Goal: Transaction & Acquisition: Obtain resource

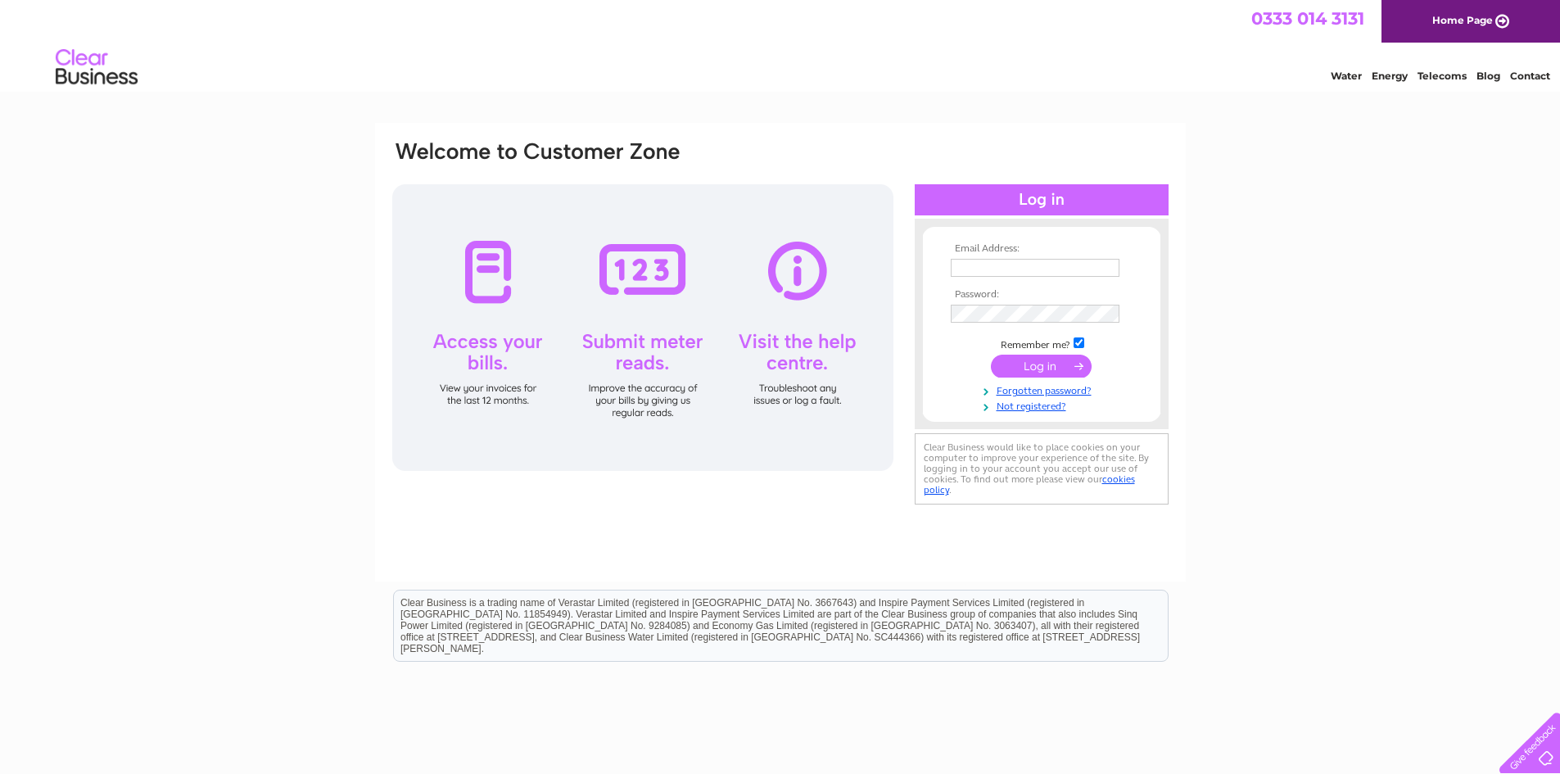
click at [1006, 267] on input "text" at bounding box center [1034, 268] width 169 height 18
type input "suppliers@sennenpm.co.uk"
click at [1049, 362] on input "submit" at bounding box center [1041, 367] width 101 height 23
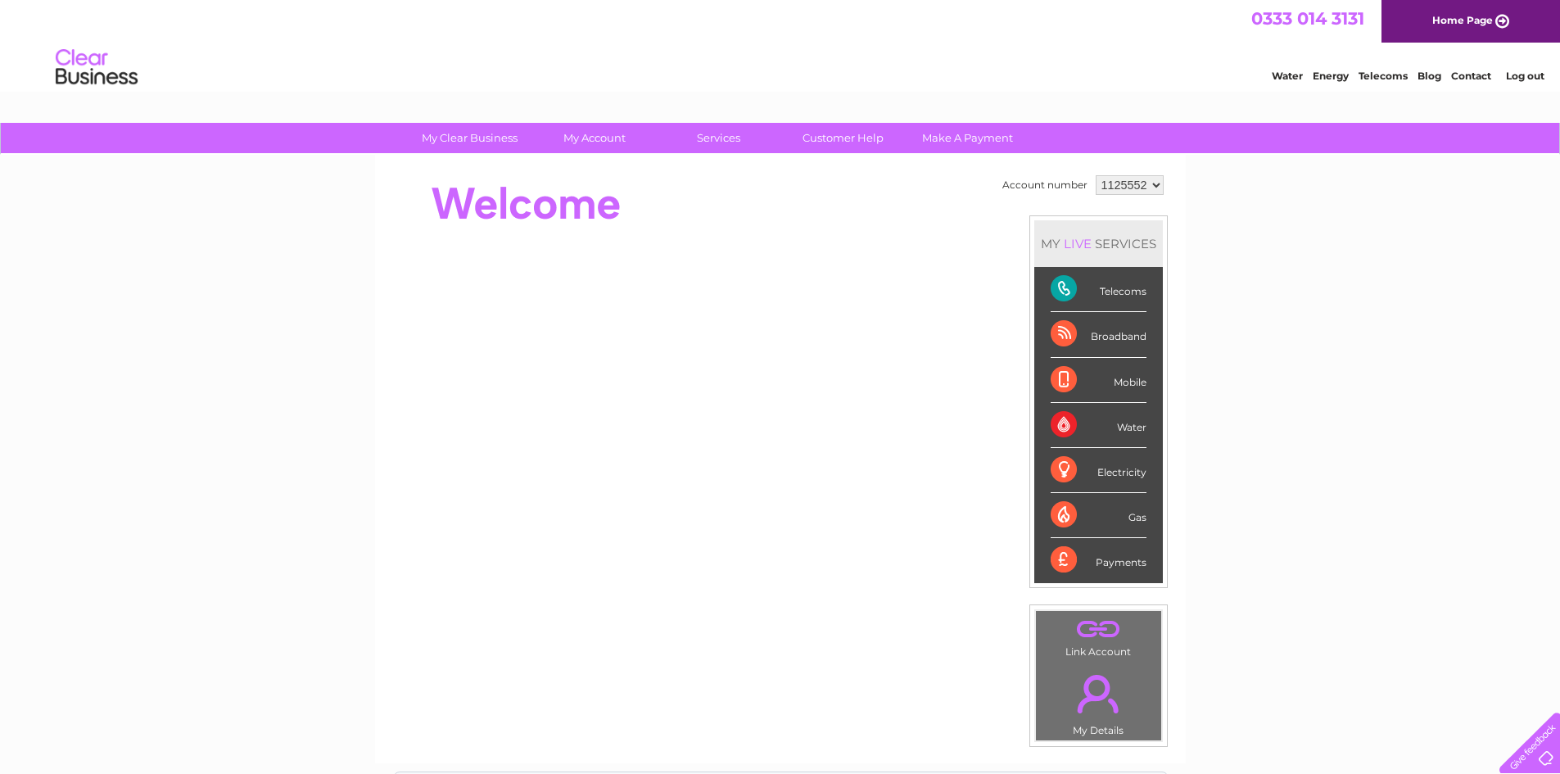
click at [1118, 183] on select "1125552" at bounding box center [1129, 185] width 68 height 20
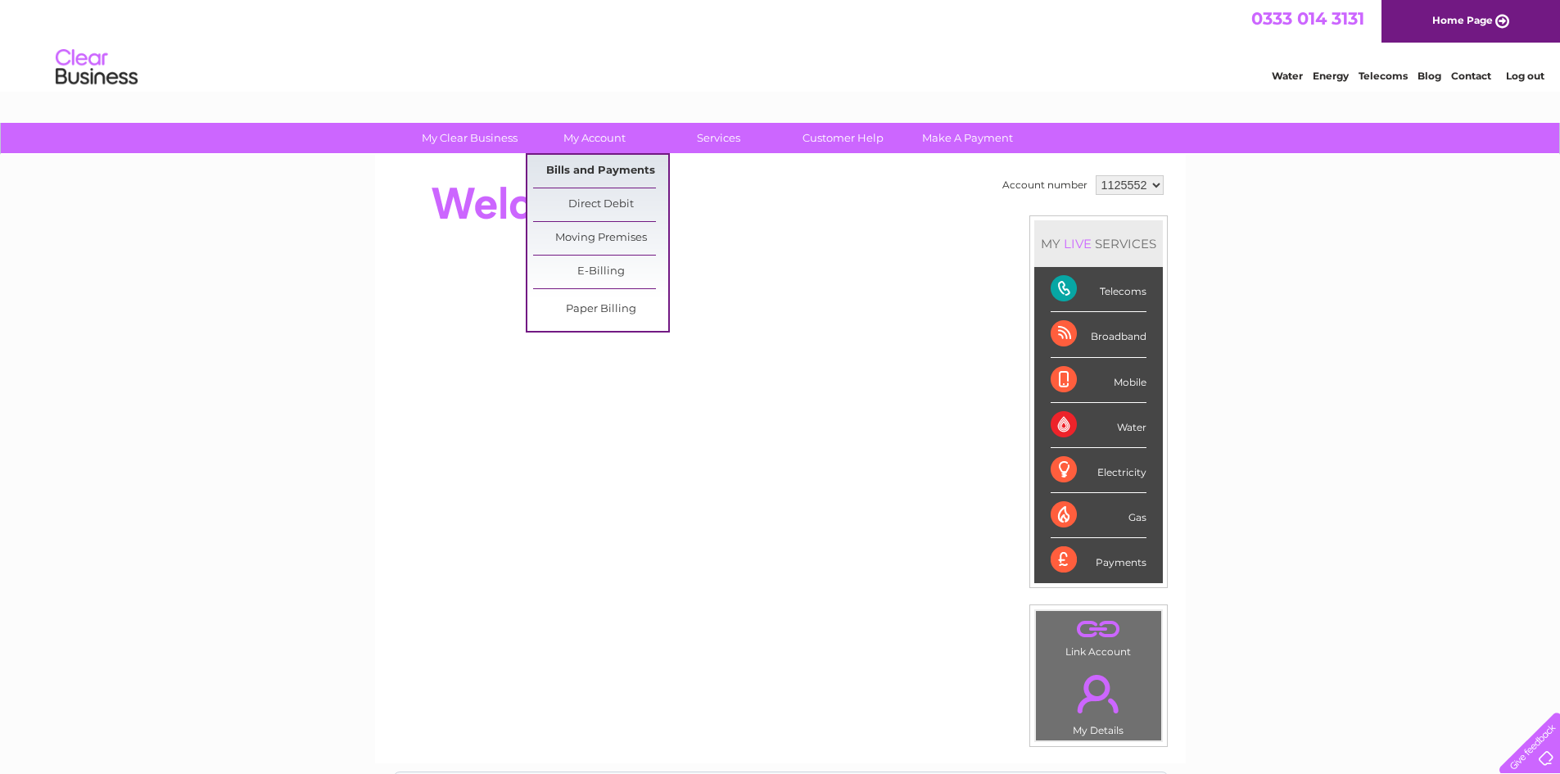
click at [621, 174] on link "Bills and Payments" at bounding box center [600, 171] width 135 height 33
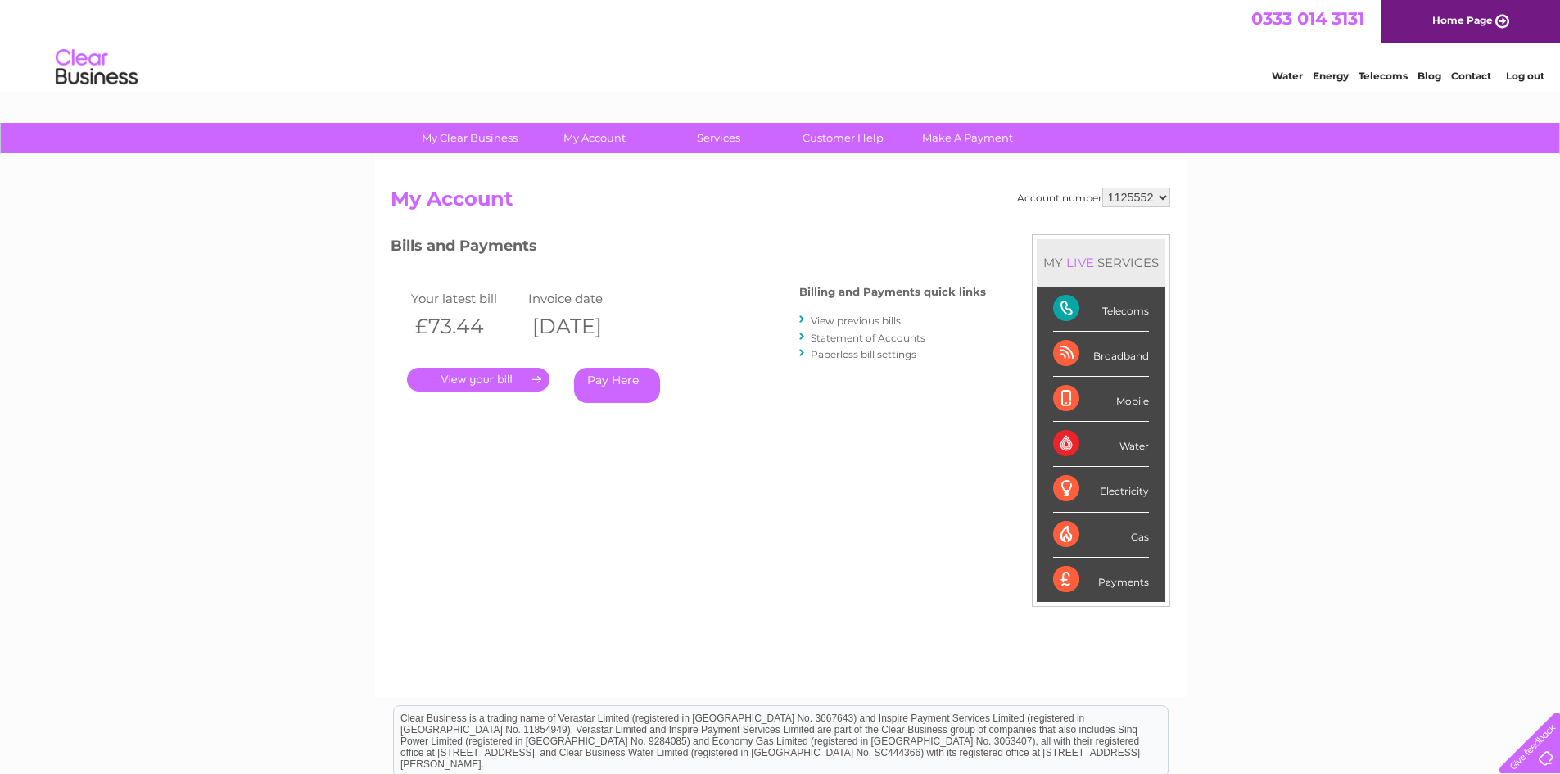
click at [506, 375] on link "." at bounding box center [478, 380] width 142 height 24
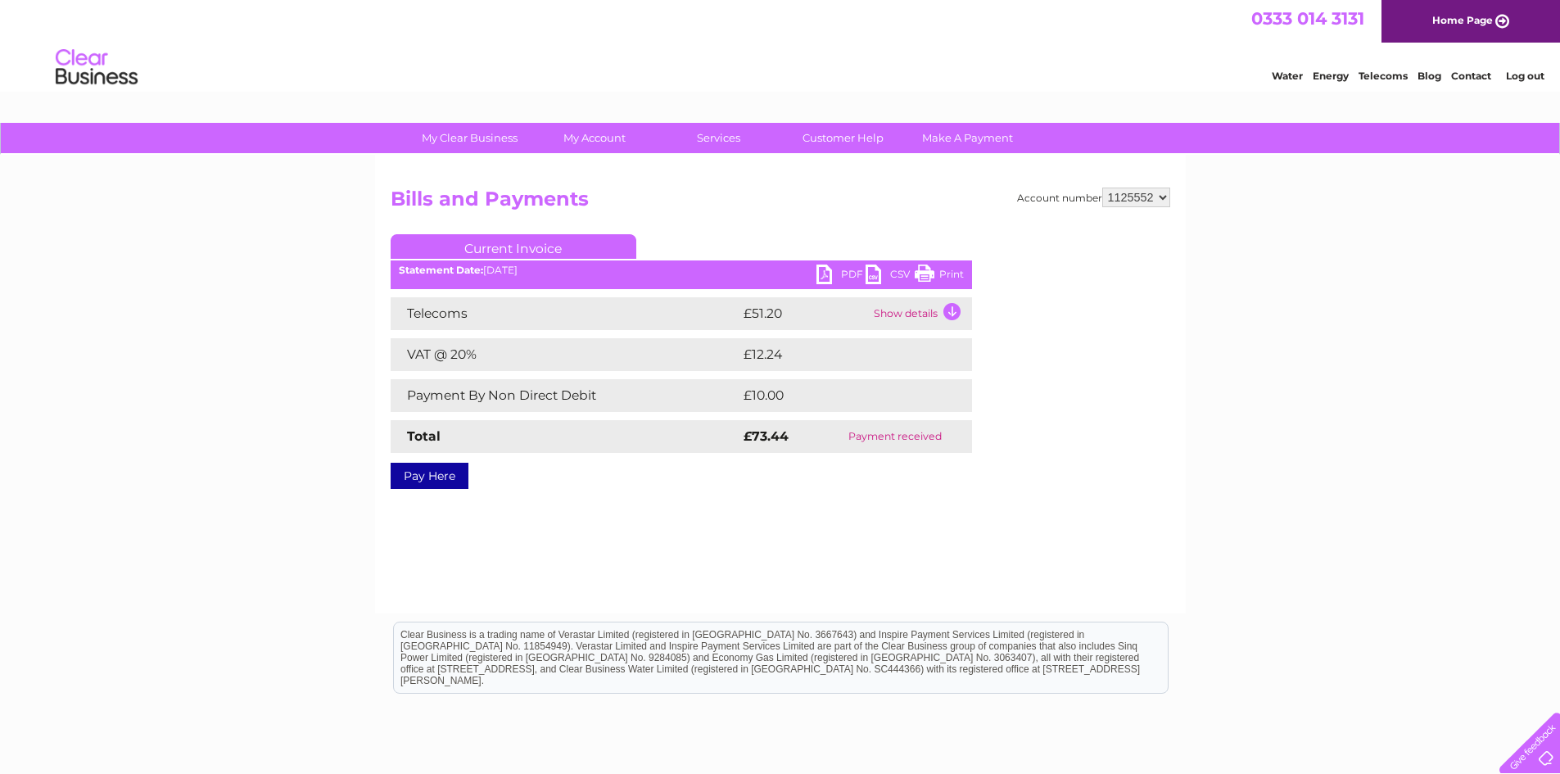
click at [830, 269] on link "PDF" at bounding box center [840, 276] width 49 height 24
click at [1542, 79] on link "Log out" at bounding box center [1524, 76] width 38 height 12
